Goal: Find specific page/section: Find specific page/section

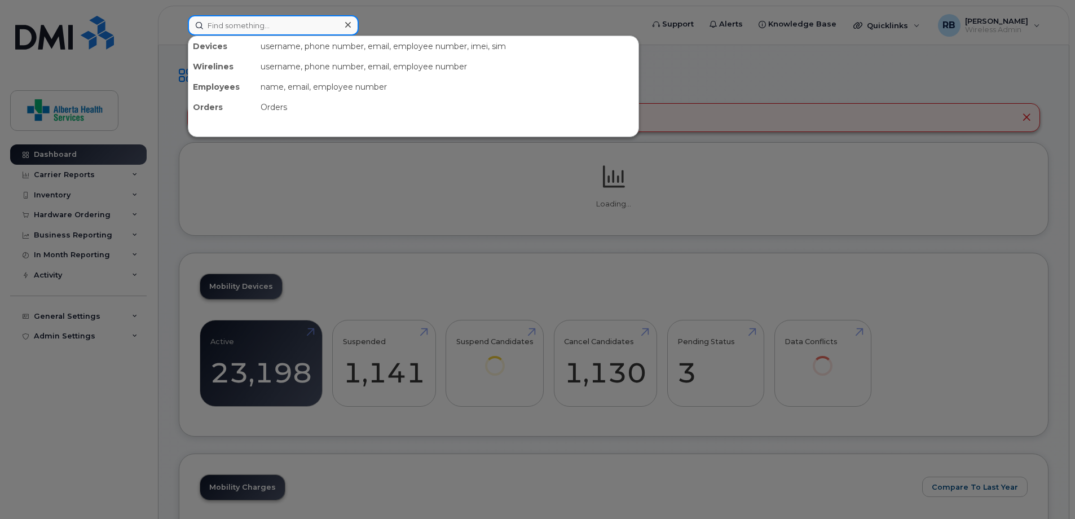
click at [294, 25] on input at bounding box center [273, 25] width 171 height 20
paste input "8259677527"
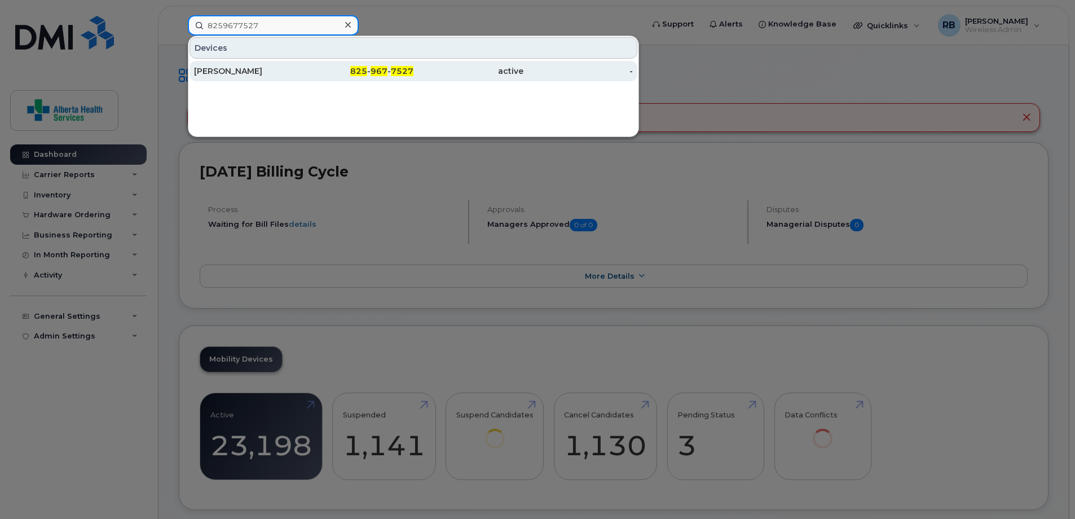
type input "8259677527"
click at [473, 72] on div "active" at bounding box center [469, 70] width 110 height 11
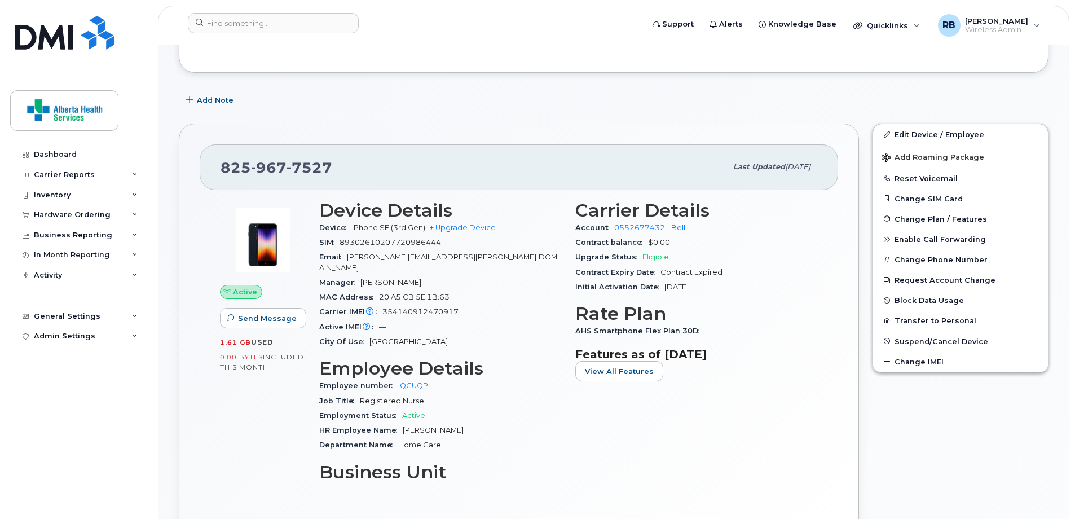
scroll to position [169, 0]
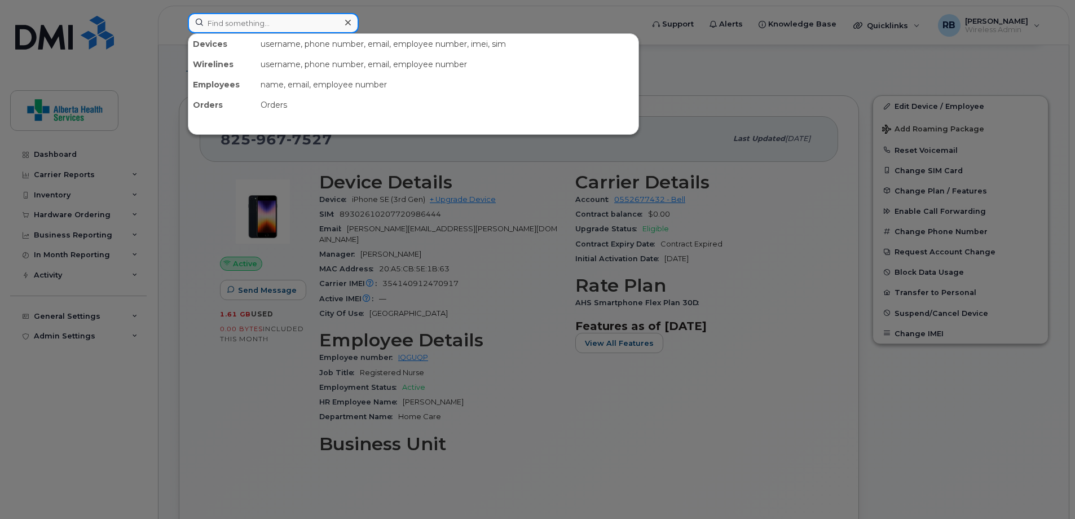
click at [229, 23] on input at bounding box center [273, 23] width 171 height 20
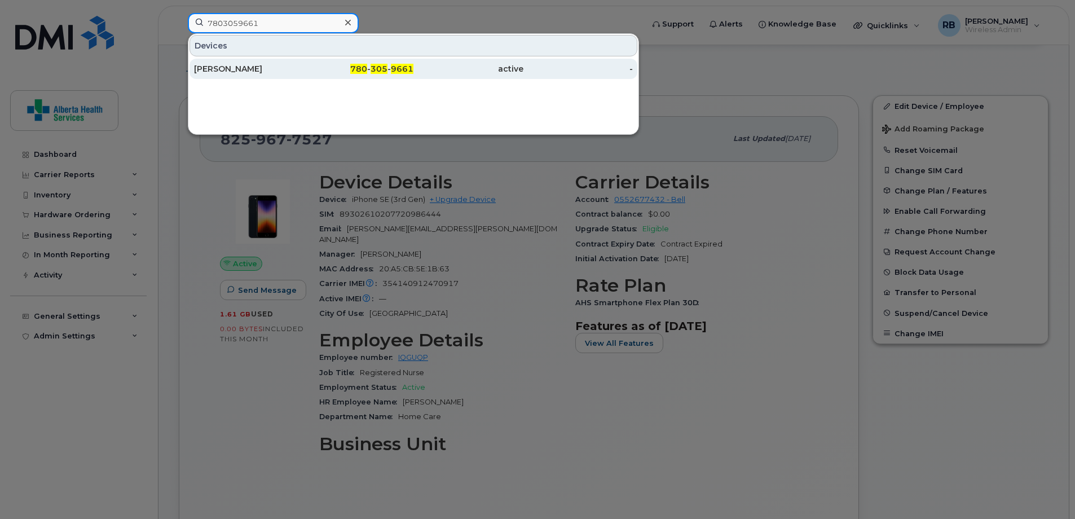
type input "7803059661"
click at [552, 72] on div "-" at bounding box center [579, 68] width 110 height 11
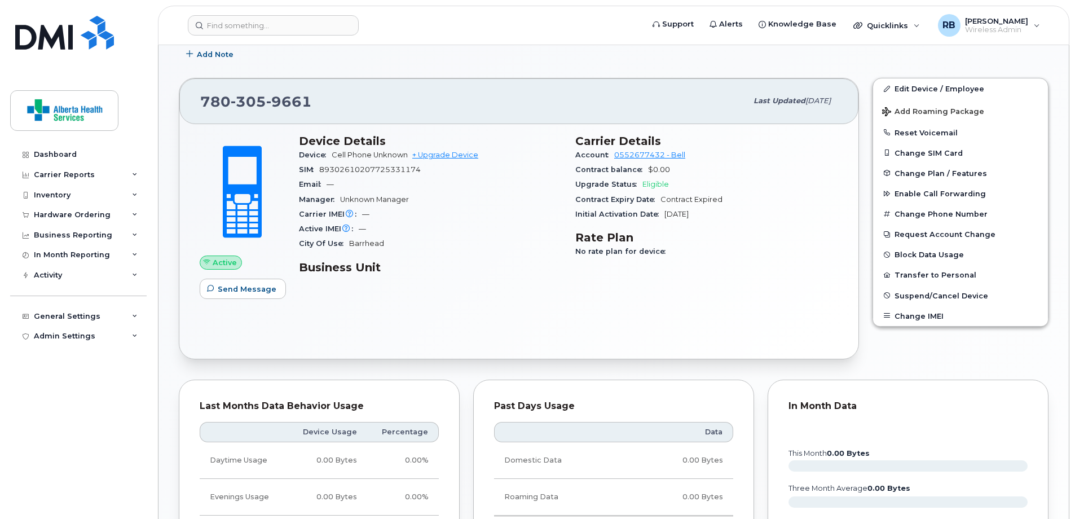
scroll to position [226, 0]
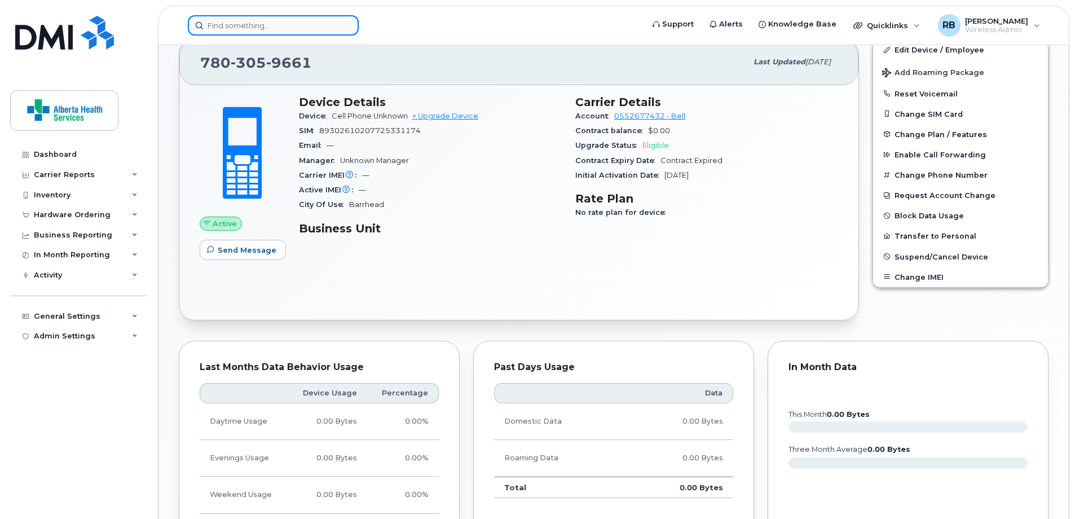
drag, startPoint x: 311, startPoint y: 26, endPoint x: 304, endPoint y: 27, distance: 6.9
click at [309, 26] on input at bounding box center [273, 25] width 171 height 20
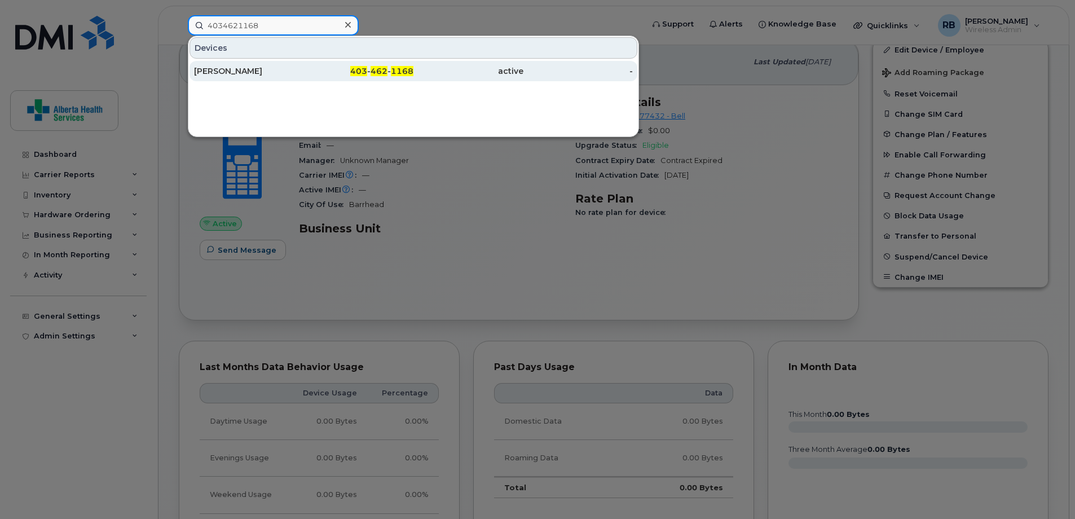
type input "4034621168"
click at [392, 71] on span "1168" at bounding box center [402, 71] width 23 height 10
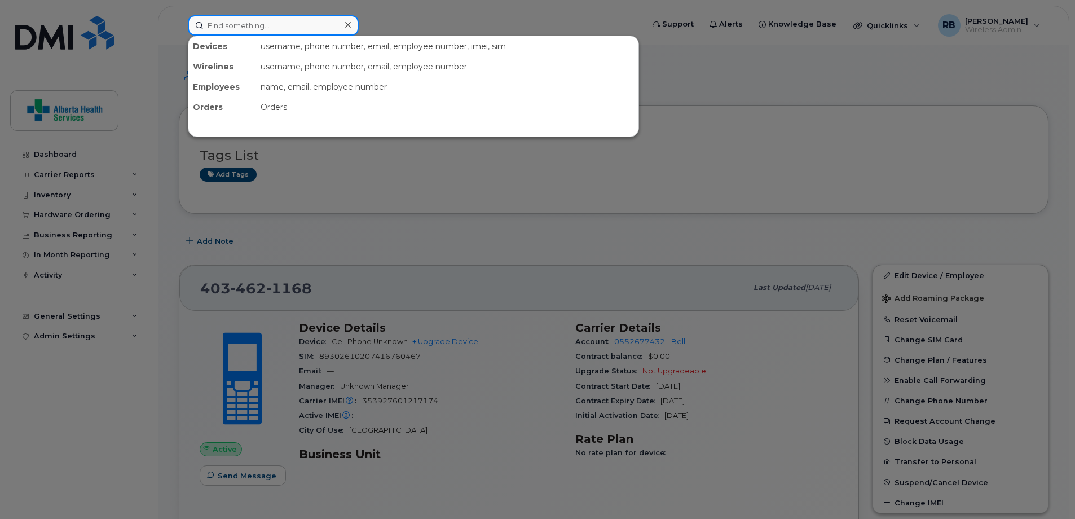
click at [315, 30] on input at bounding box center [273, 25] width 171 height 20
paste input "[PHONE_NUMBER]"
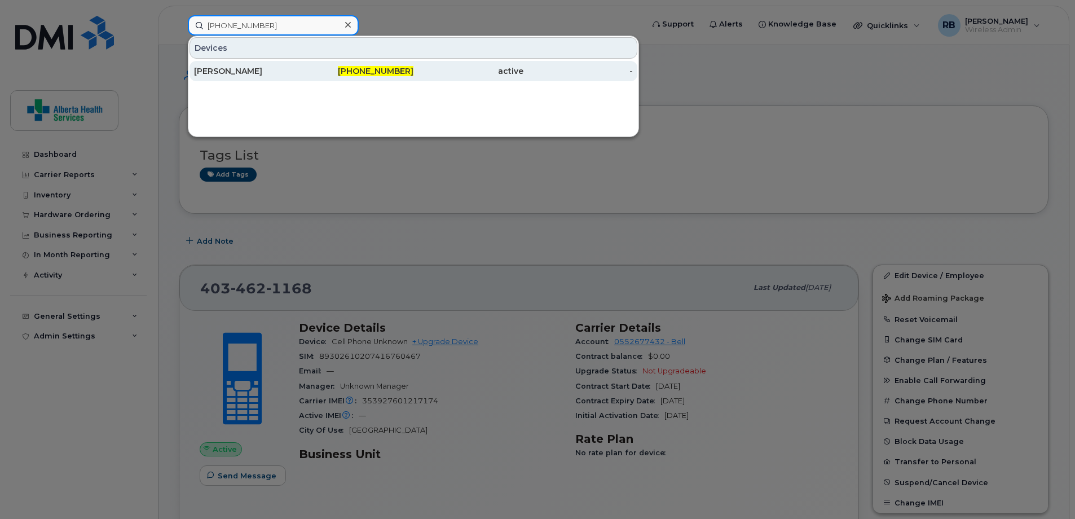
type input "[PHONE_NUMBER]"
click at [423, 73] on div "active" at bounding box center [469, 70] width 110 height 11
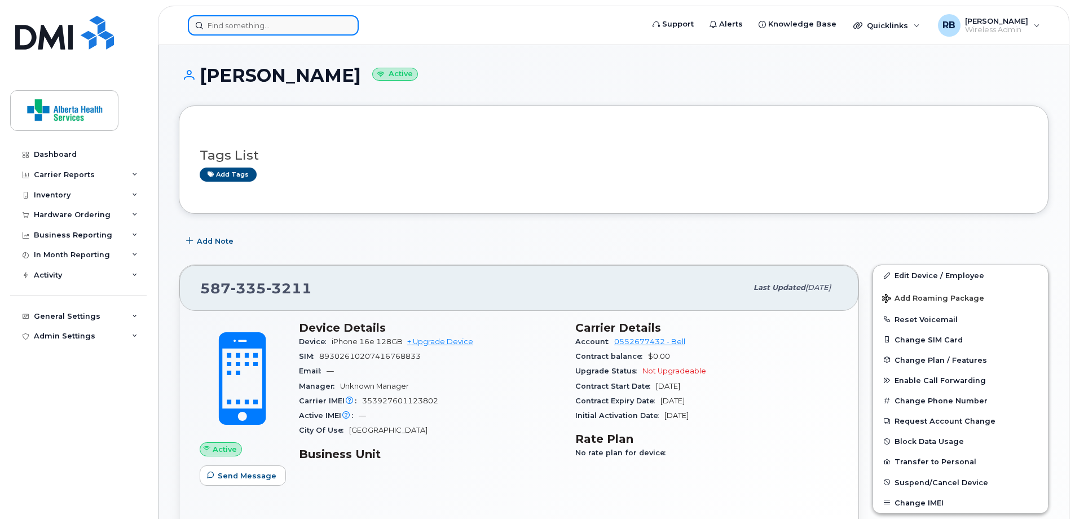
click at [252, 24] on input at bounding box center [273, 25] width 171 height 20
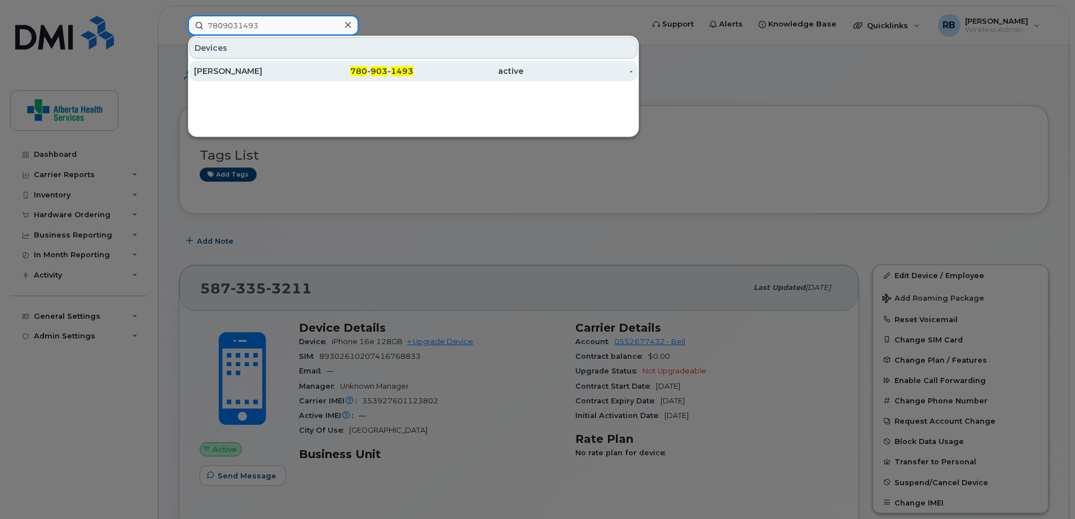
type input "7809031493"
click at [524, 78] on div "active" at bounding box center [579, 71] width 110 height 20
